Goal: Register for event/course

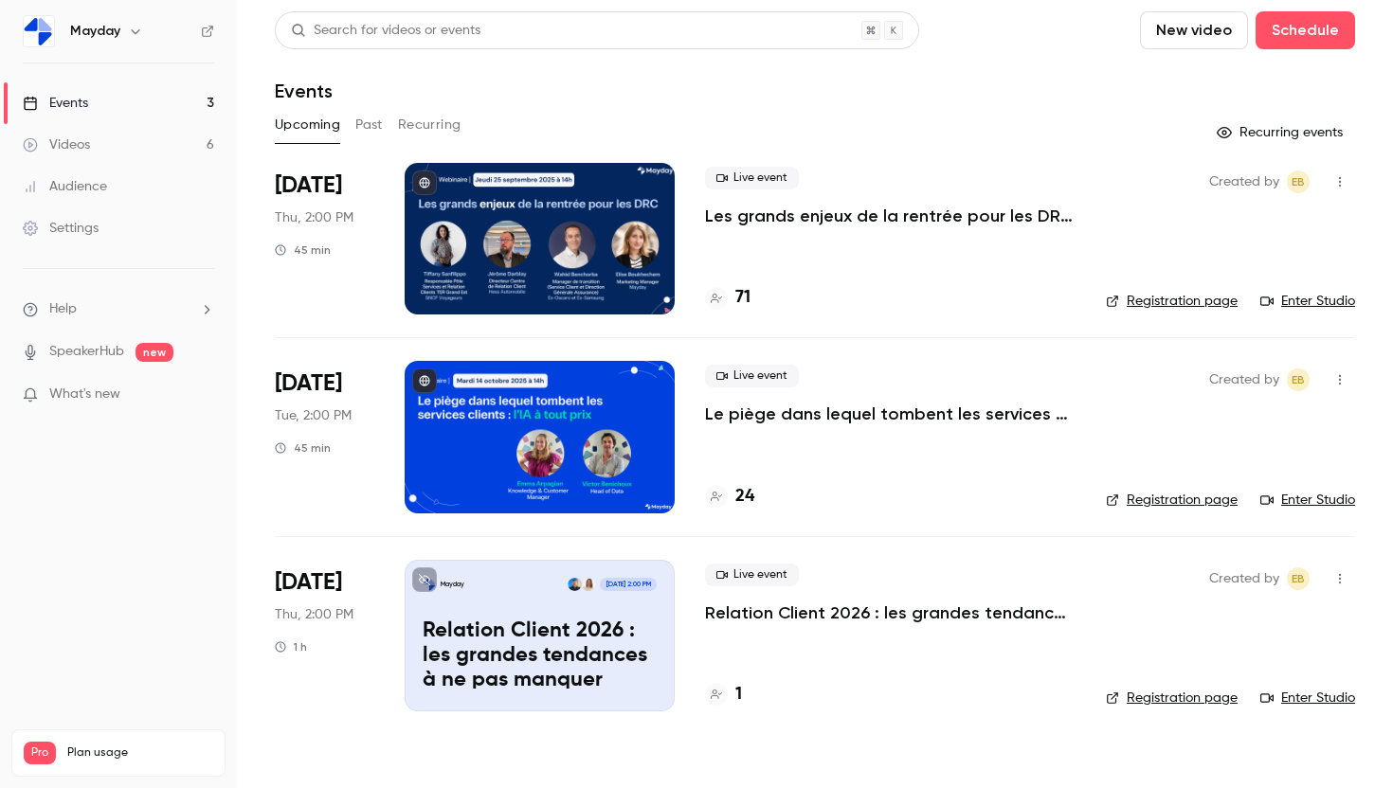
click at [784, 220] on p "Les grands enjeux de la rentrée pour les DRC : cap sur la performance" at bounding box center [890, 216] width 370 height 23
click at [1330, 298] on link "Enter Studio" at bounding box center [1307, 301] width 95 height 19
click at [843, 282] on div "Live event Les grands enjeux de la rentrée pour les DRC : cap sur la performanc…" at bounding box center [890, 239] width 370 height 152
click at [1272, 307] on icon at bounding box center [1266, 301] width 13 height 13
